Goal: Navigation & Orientation: Find specific page/section

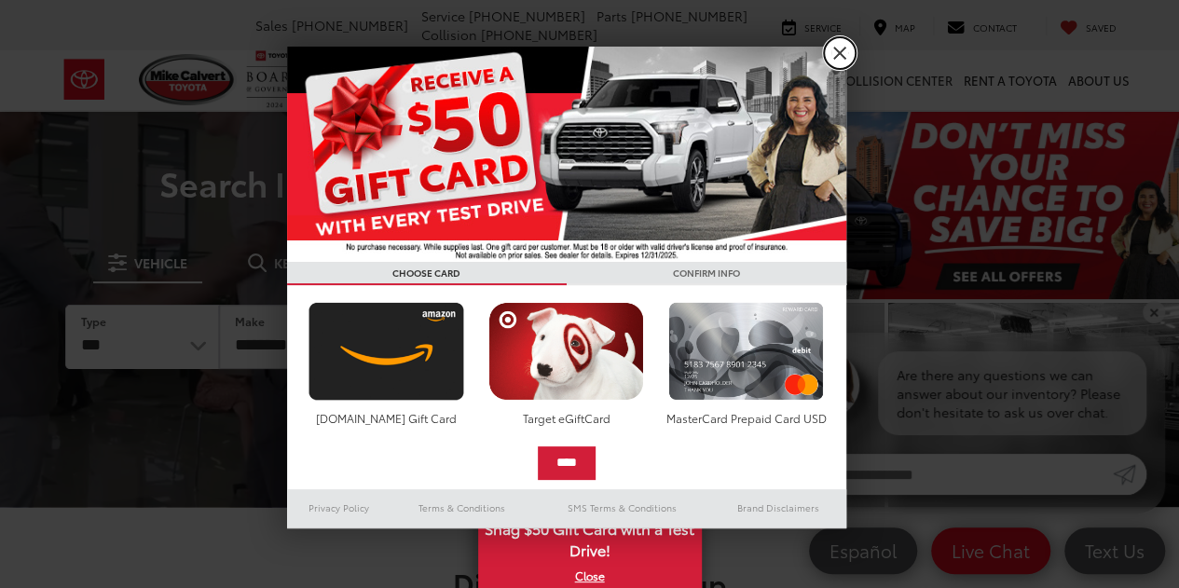
click at [839, 50] on link "X" at bounding box center [840, 53] width 32 height 32
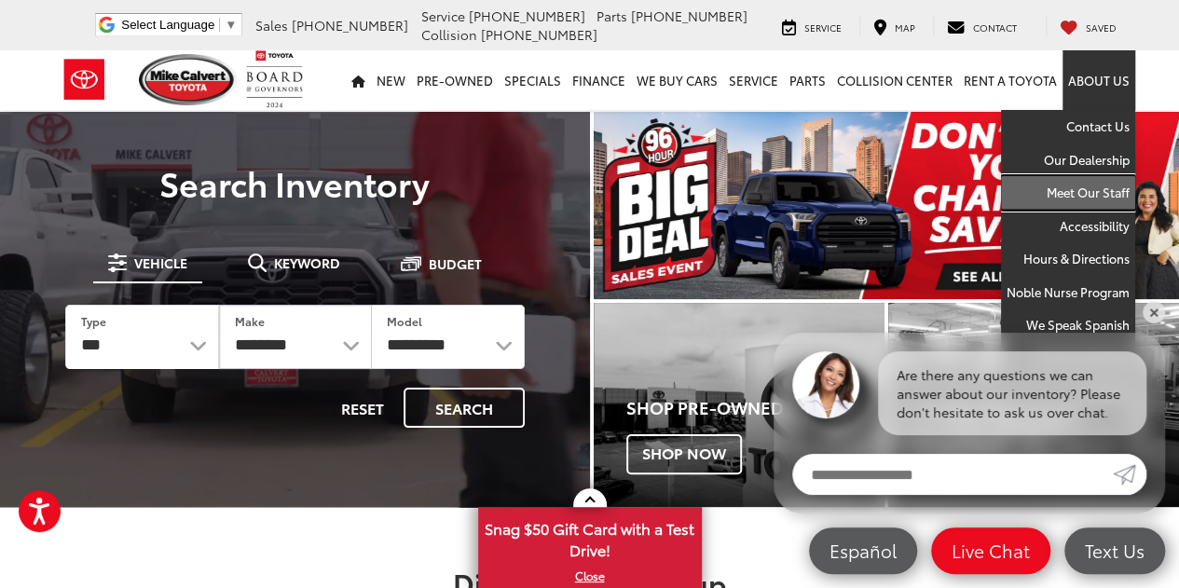
click at [1100, 184] on link "Meet Our Staff" at bounding box center [1068, 193] width 134 height 34
